Goal: Use online tool/utility: Utilize a website feature to perform a specific function

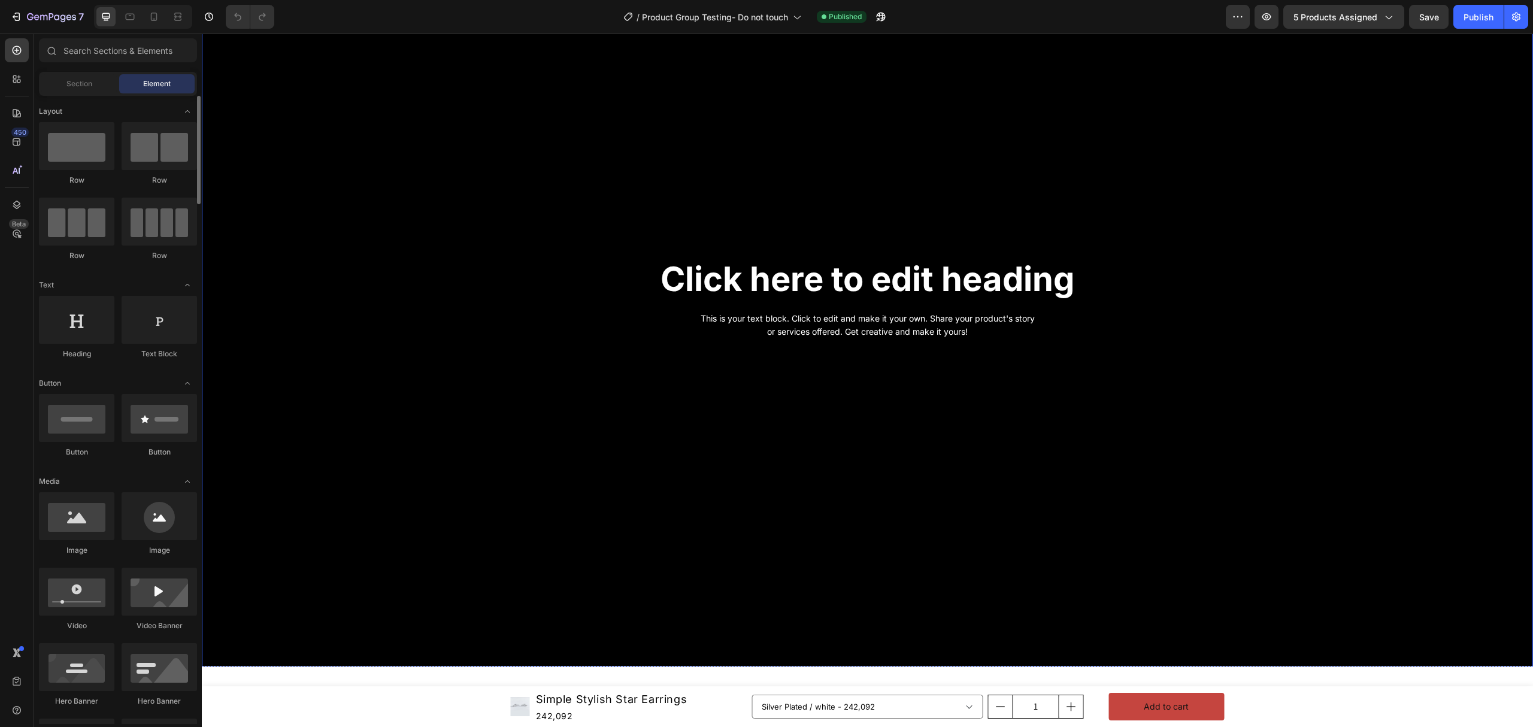
scroll to position [1917, 0]
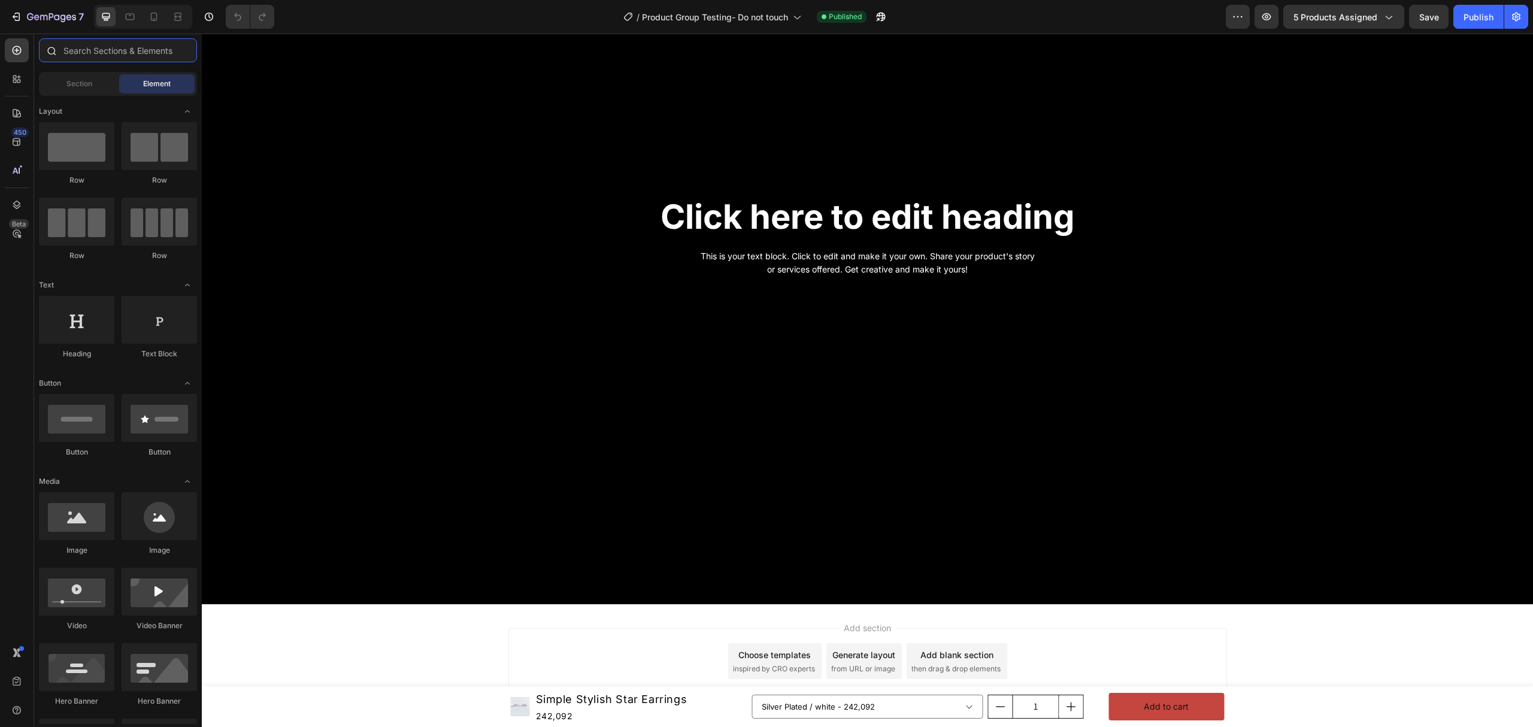
click at [87, 60] on input "text" at bounding box center [118, 50] width 158 height 24
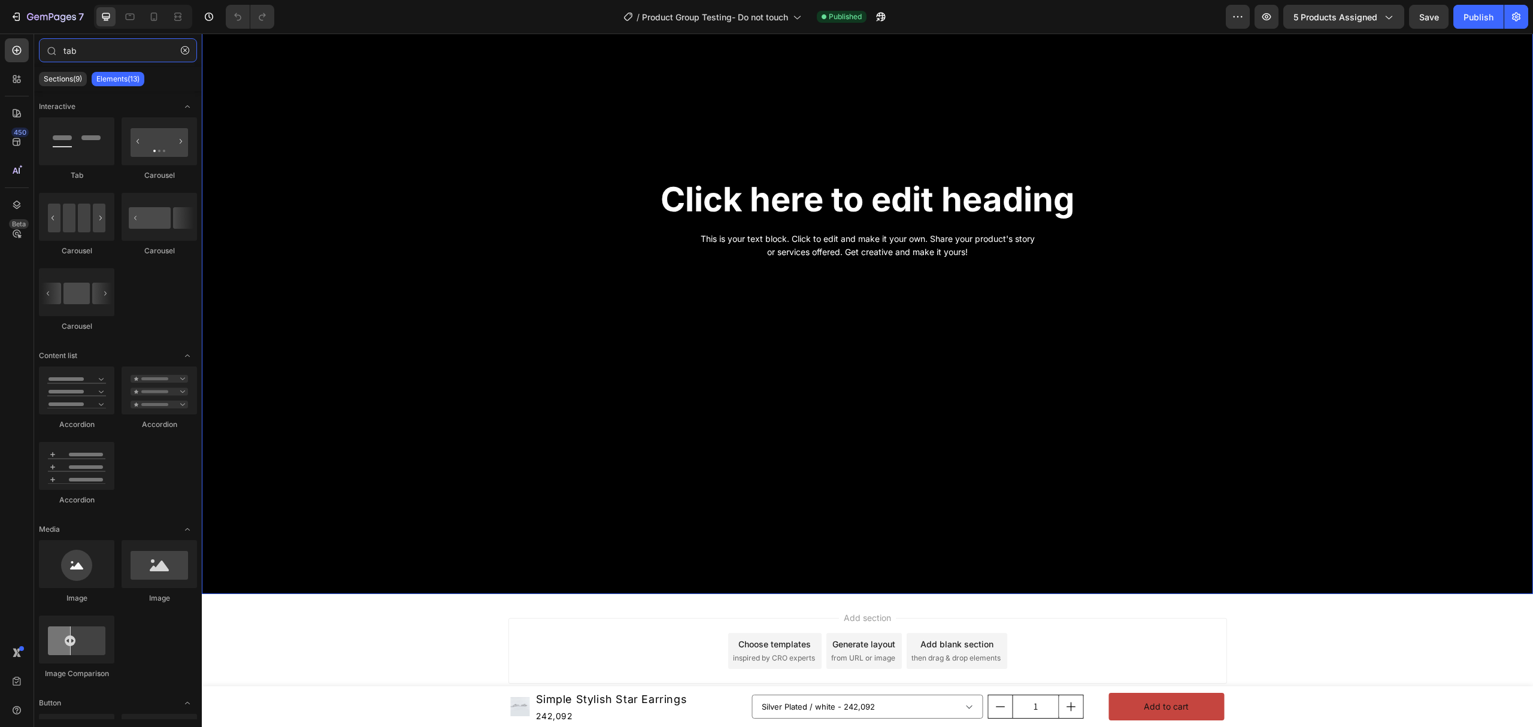
scroll to position [1938, 0]
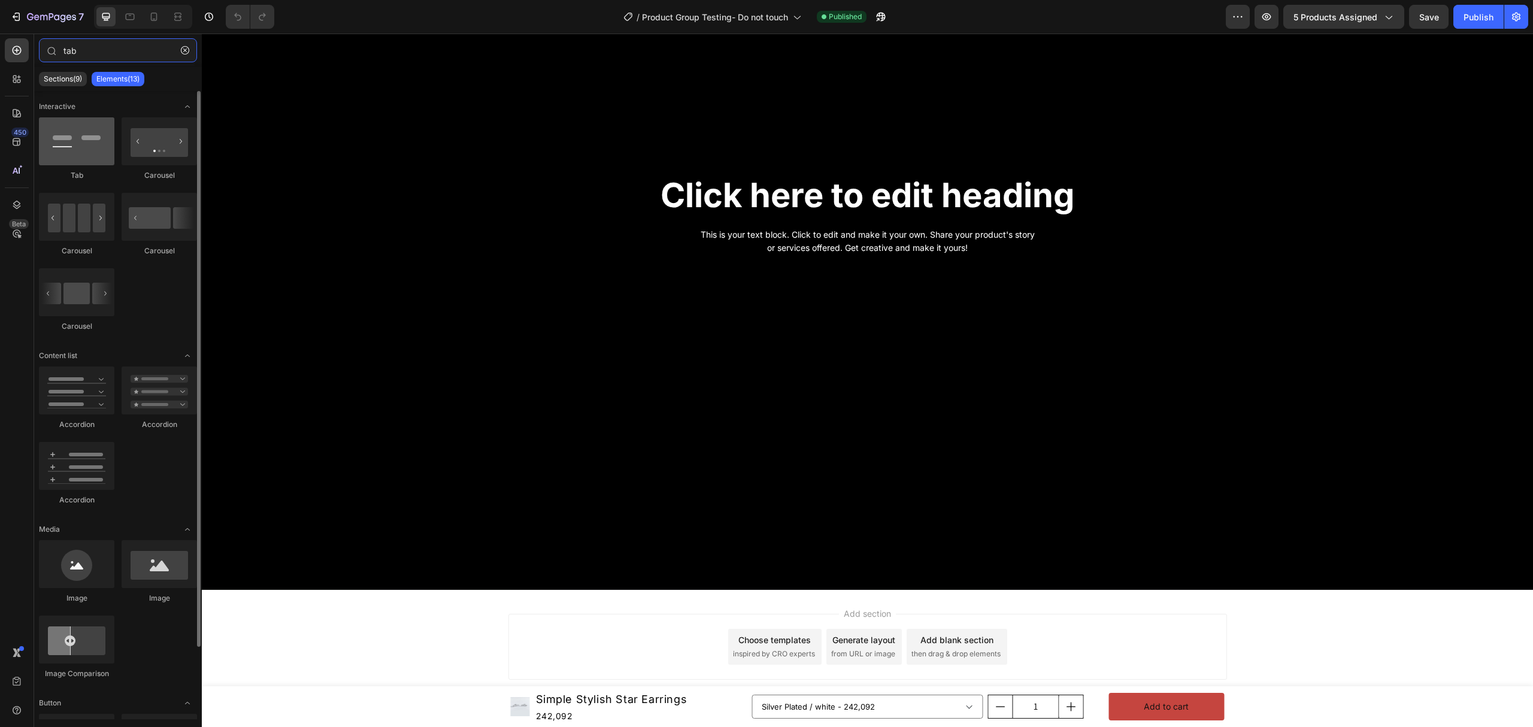
type input "tab"
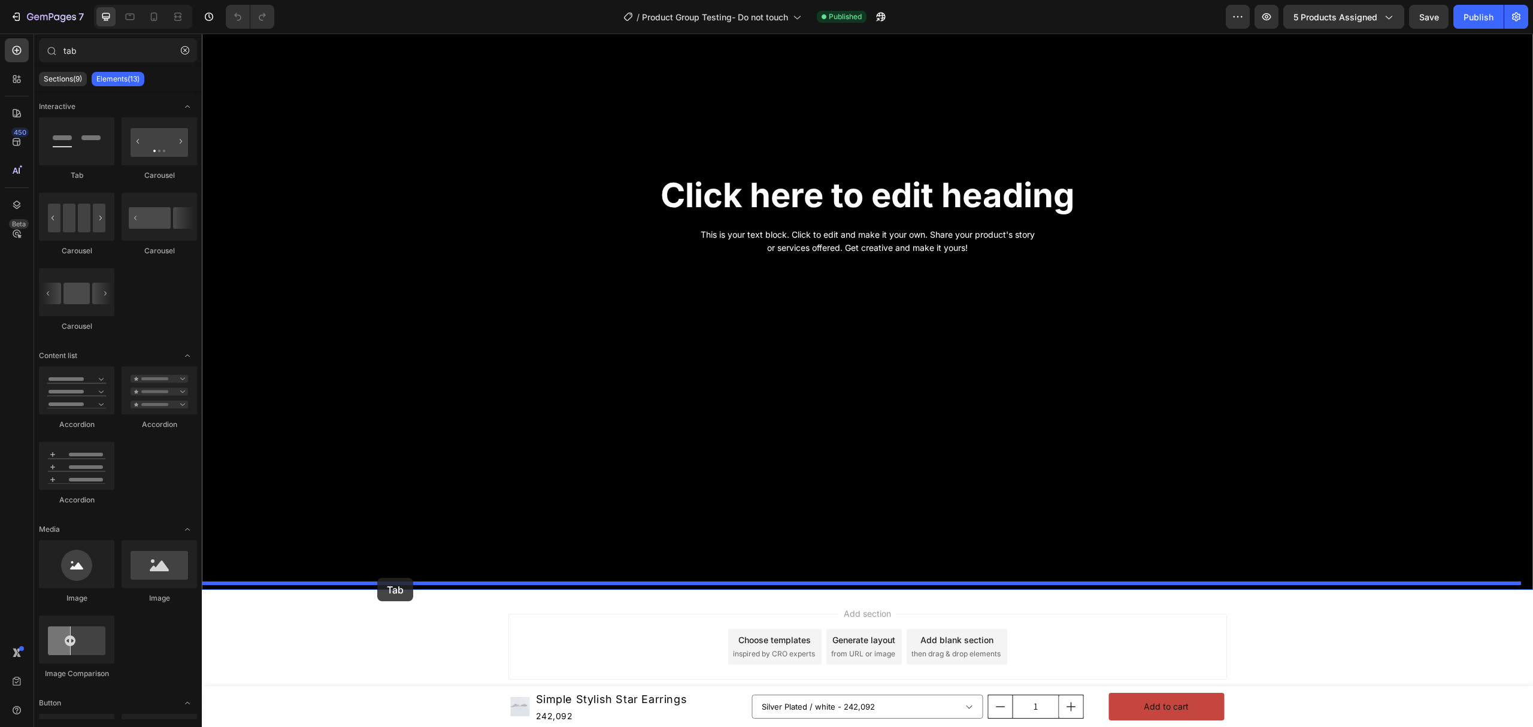
drag, startPoint x: 279, startPoint y: 164, endPoint x: 379, endPoint y: 581, distance: 428.9
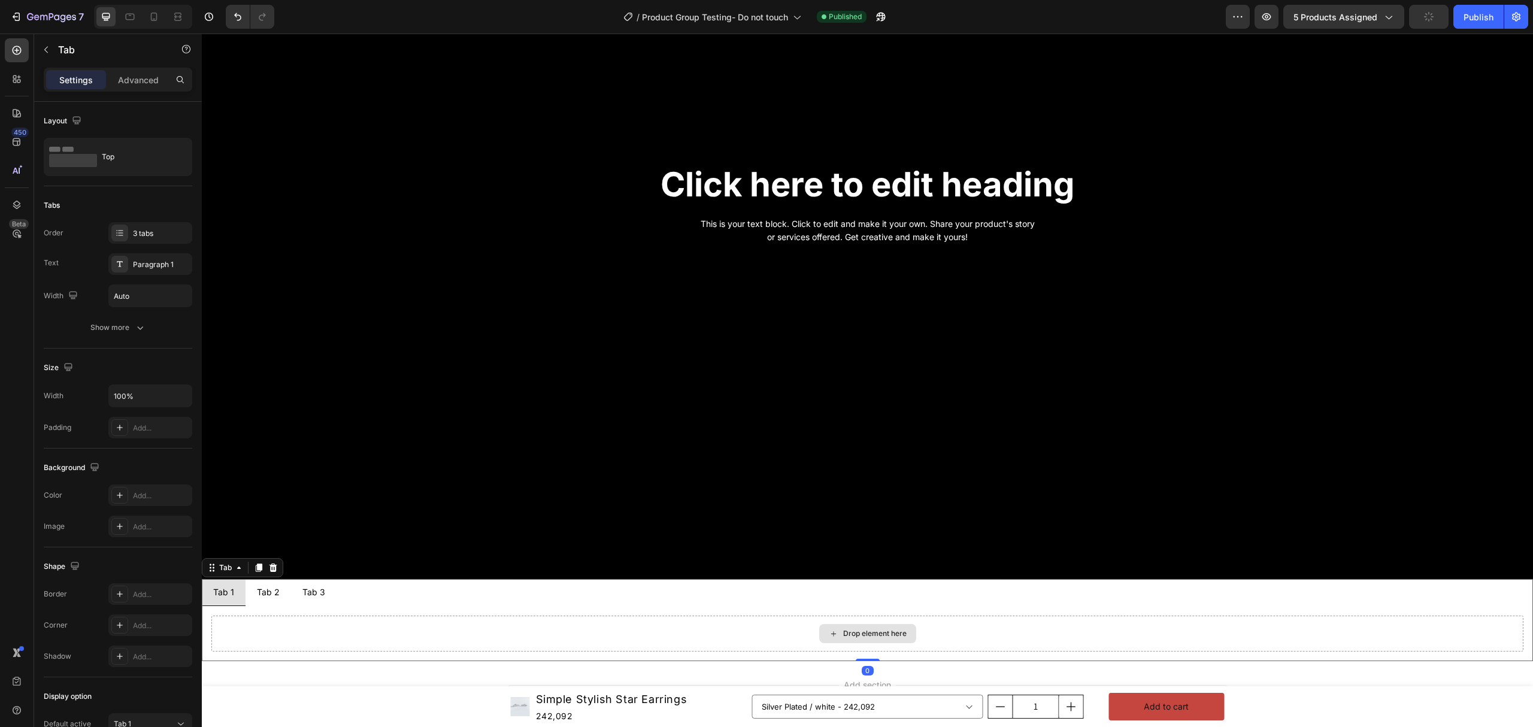
scroll to position [2021, 0]
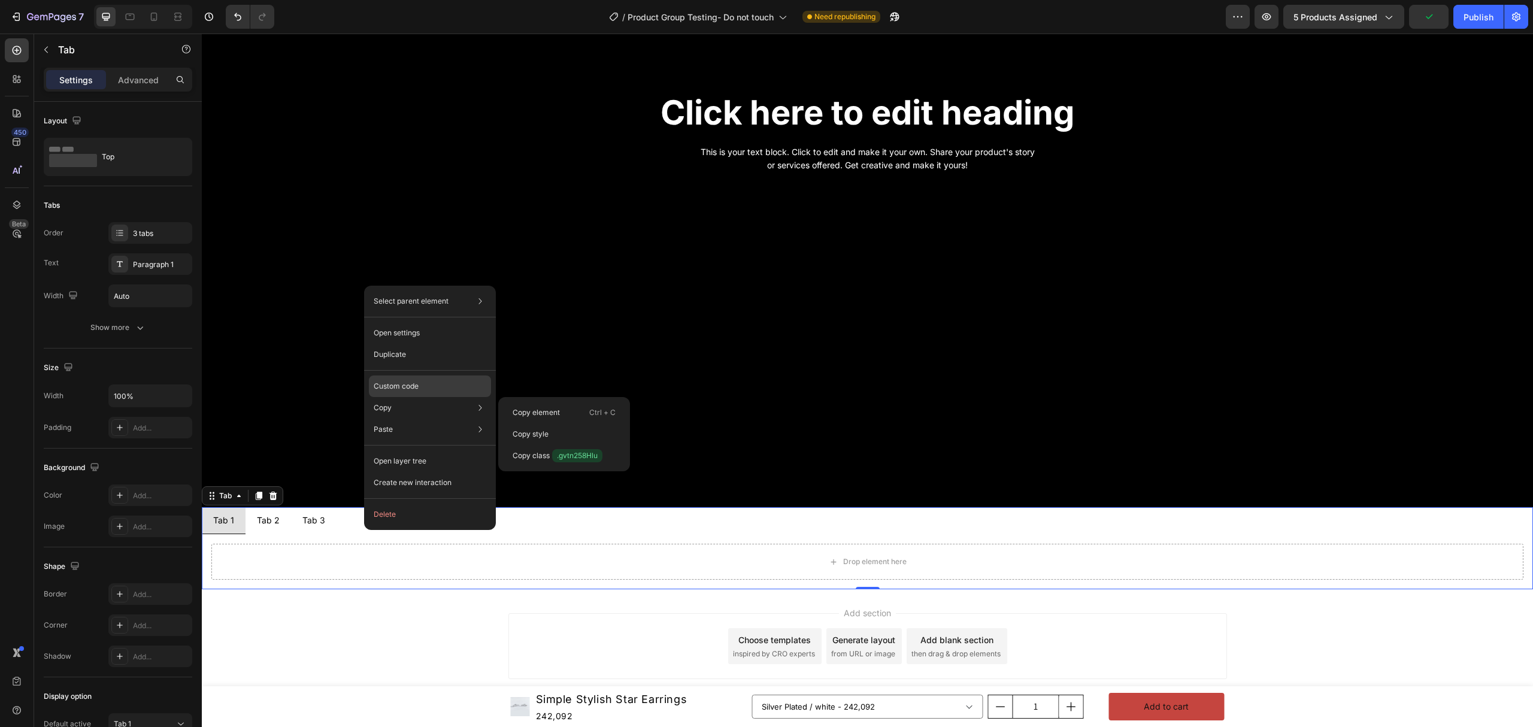
click at [396, 384] on p "Custom code" at bounding box center [396, 386] width 45 height 11
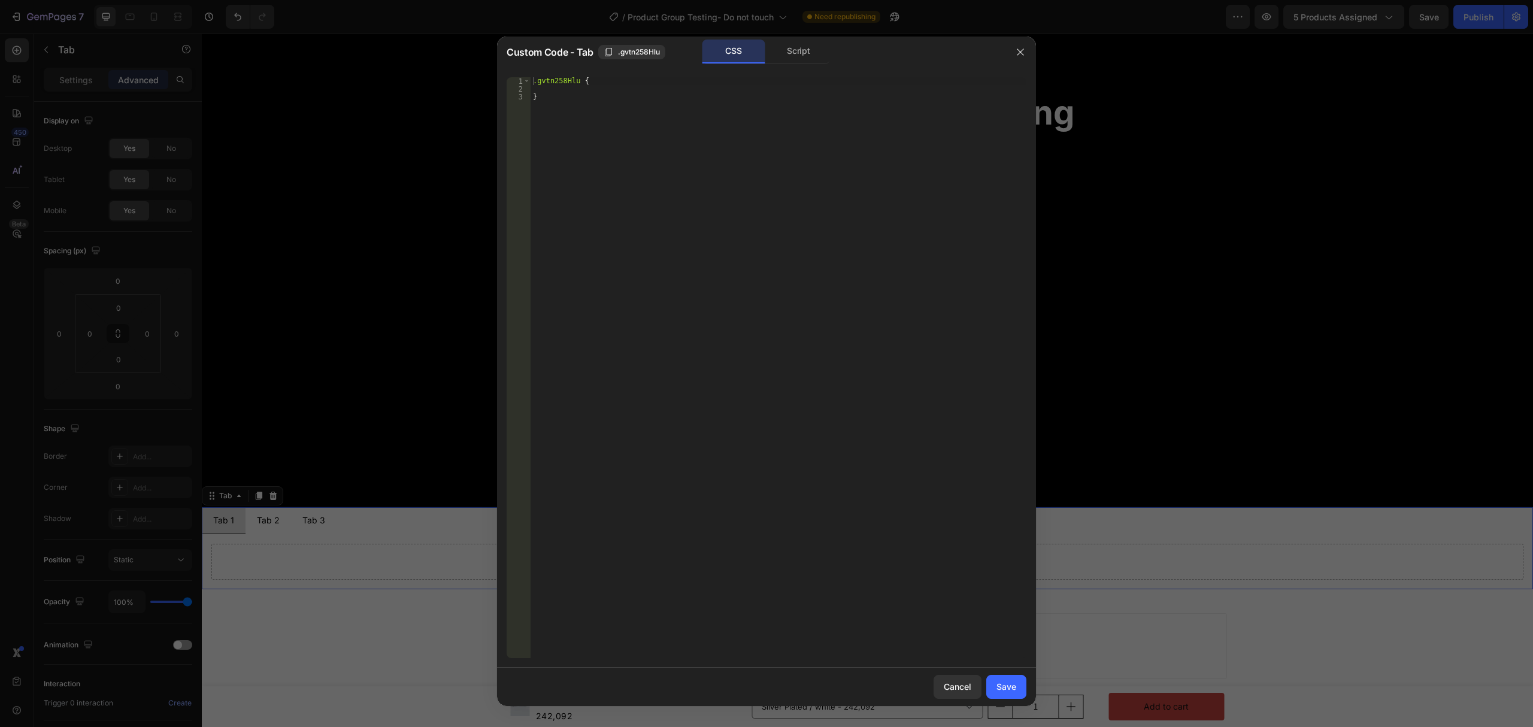
click at [552, 87] on div ".gvtn258Hlu { }" at bounding box center [779, 375] width 496 height 597
drag, startPoint x: 559, startPoint y: 99, endPoint x: 497, endPoint y: 59, distance: 73.6
click at [497, 59] on div "Custom Code - Tab .gvtn258Hlu CSS Script 1 2 3 .gvtn258Hlu { } הההההההההההההההה…" at bounding box center [766, 372] width 539 height 670
paste textarea "}"
click at [612, 50] on icon "button" at bounding box center [609, 52] width 10 height 10
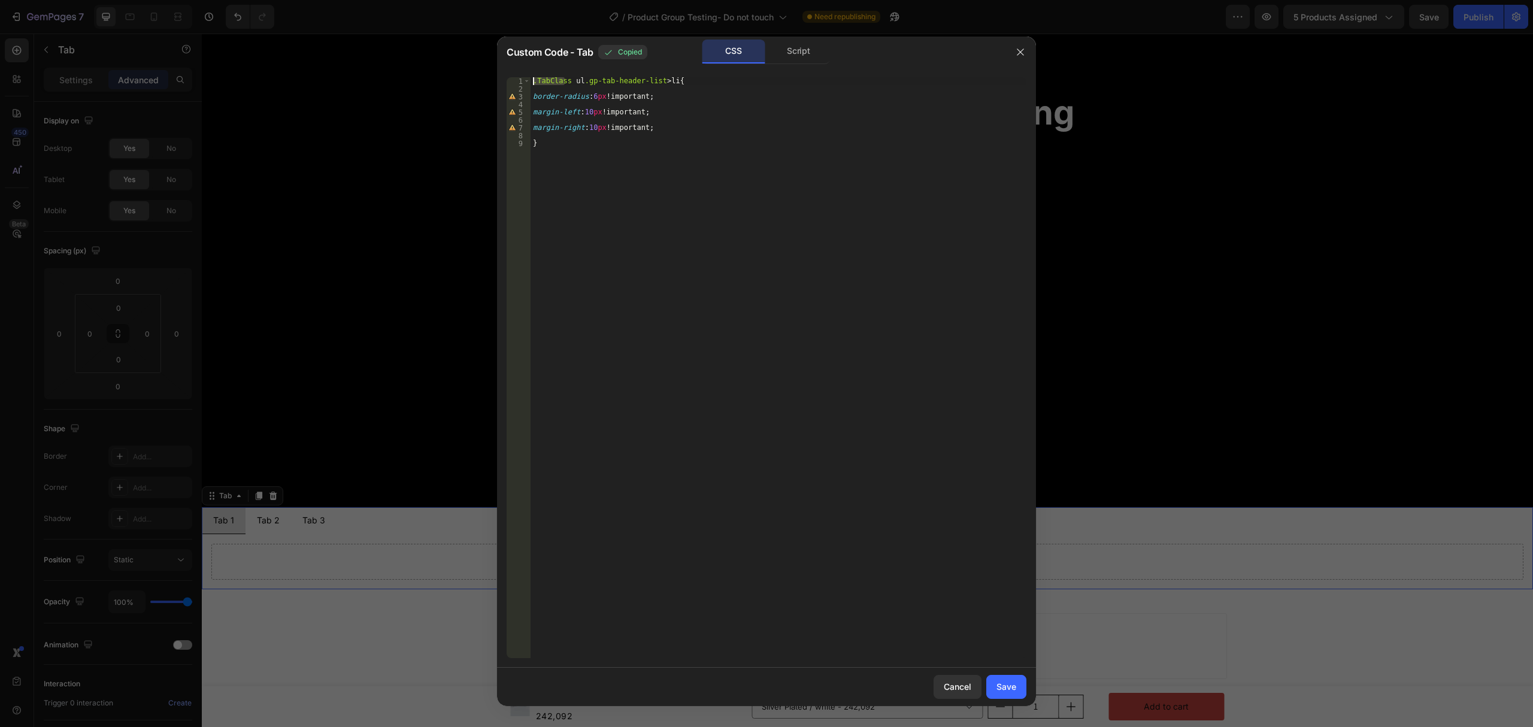
drag, startPoint x: 566, startPoint y: 80, endPoint x: 476, endPoint y: 87, distance: 90.7
click at [463, 81] on div "Custom Code - Tab Copied CSS Script .TabClass ul.gp-tab-header-list > li{ 1 2 3…" at bounding box center [766, 363] width 1533 height 727
paste textarea "gvtn258Hlu"
drag, startPoint x: 569, startPoint y: 80, endPoint x: 515, endPoint y: 75, distance: 54.1
click at [515, 75] on div ".TabClass ul.gp-tab-header-list > li{ 1 2 3 4 5 6 7 8 9 .TabClass ul .gp-tab-he…" at bounding box center [766, 368] width 539 height 600
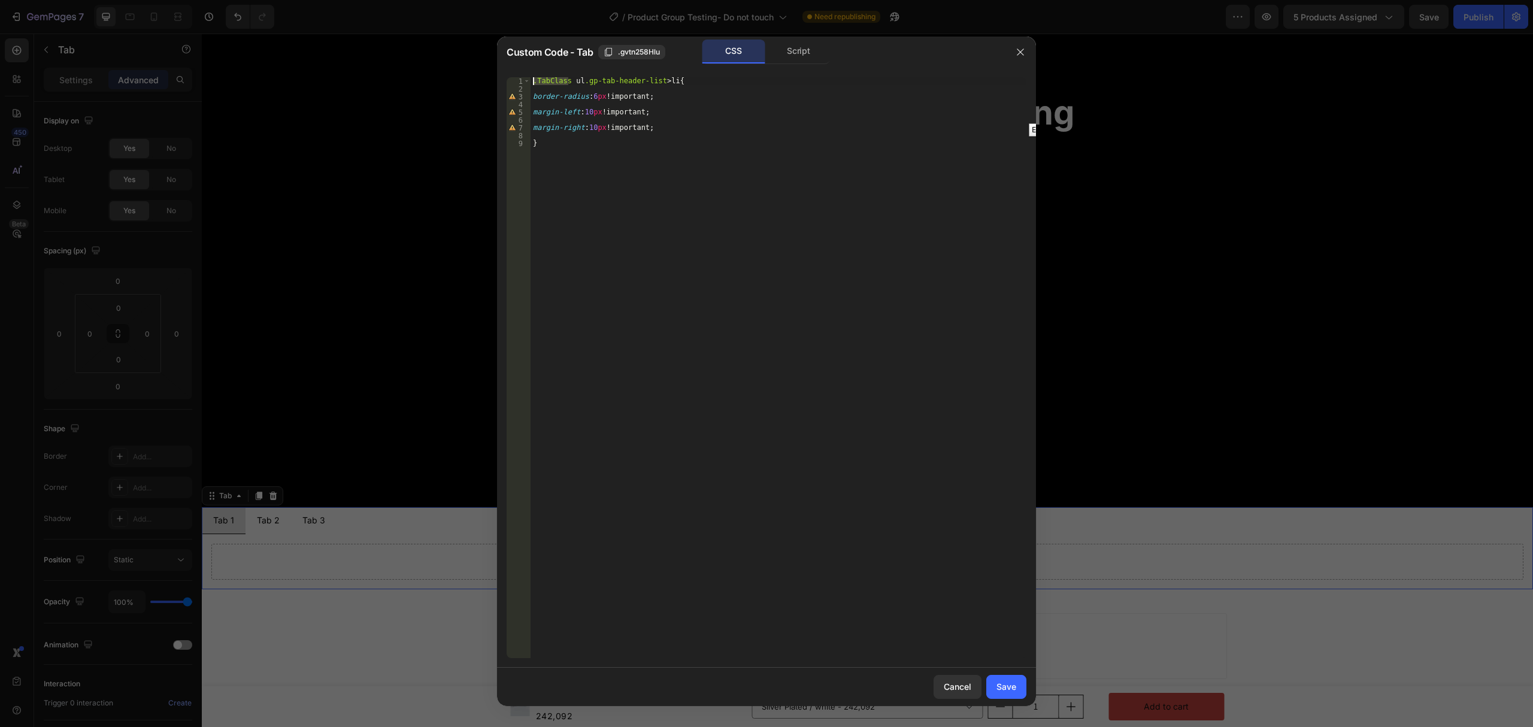
paste textarea "gvtn258Hlu"
type textarea ".gvtn258Hlu ul.gp-tab-header-list > li{"
click at [1007, 688] on div "Save" at bounding box center [1007, 686] width 20 height 13
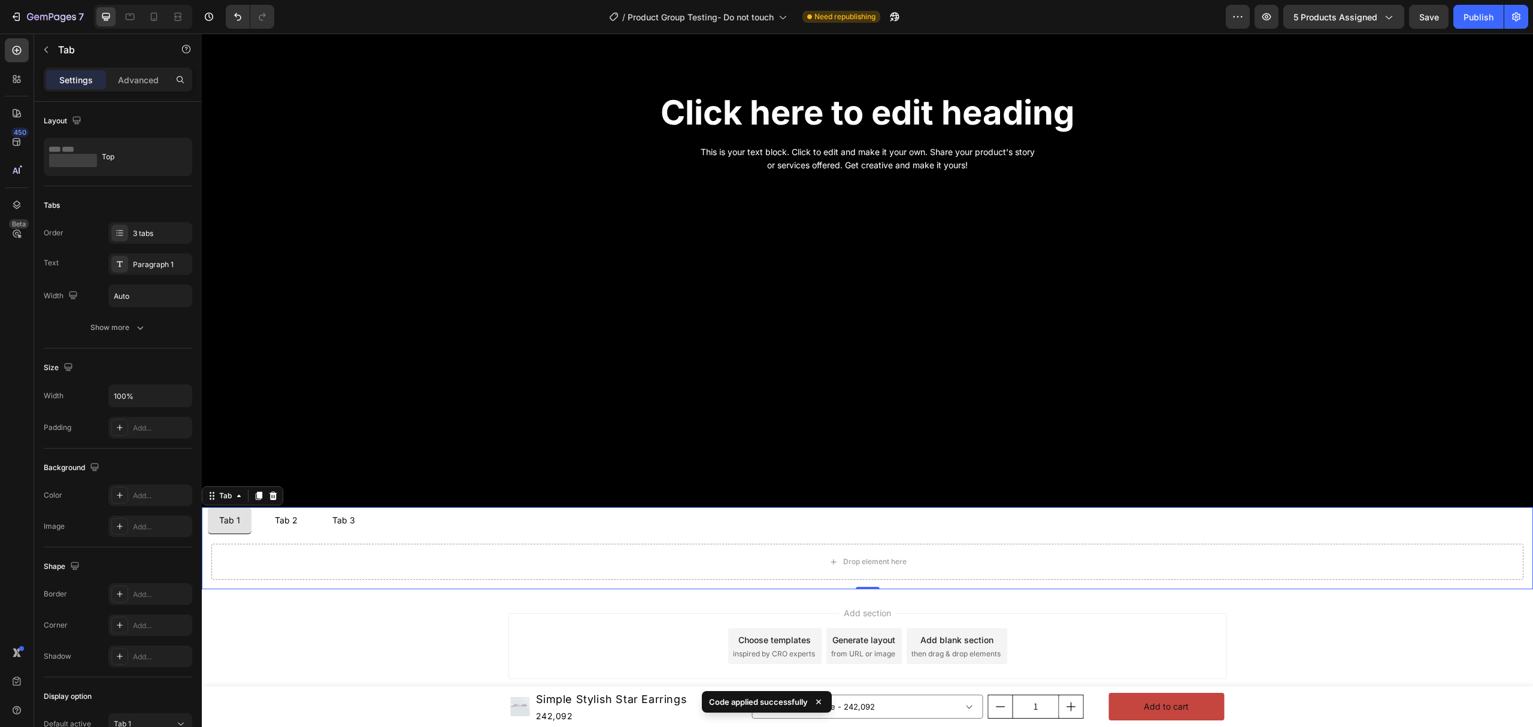
click at [295, 516] on div "Tab 2" at bounding box center [286, 520] width 26 height 17
click at [341, 516] on p "Tab 3" at bounding box center [343, 520] width 23 height 13
click at [1456, 10] on button "Publish" at bounding box center [1479, 17] width 50 height 24
click at [800, 695] on div "View live page" at bounding box center [789, 699] width 68 height 17
